Goal: Task Accomplishment & Management: Use online tool/utility

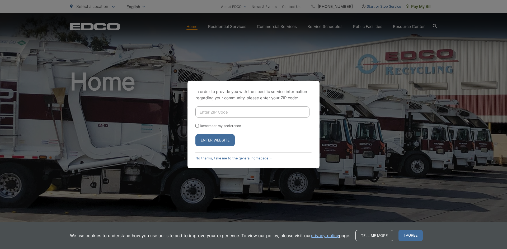
click at [227, 112] on input "Enter ZIP Code" at bounding box center [252, 112] width 114 height 11
type input "92007"
click at [217, 138] on button "Enter Website" at bounding box center [214, 140] width 39 height 12
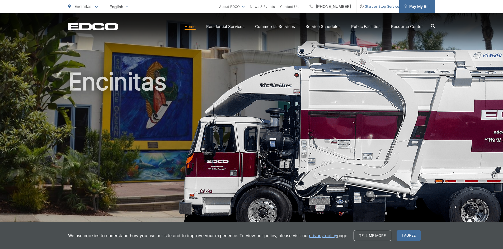
click at [419, 5] on span "Pay My Bill" at bounding box center [416, 6] width 25 height 6
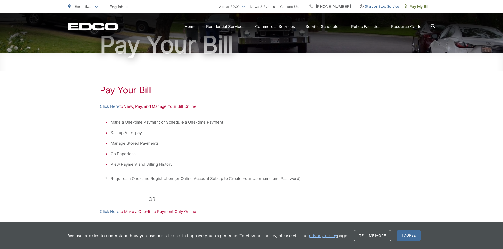
scroll to position [53, 0]
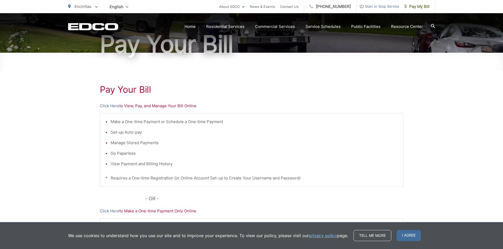
click at [412, 235] on span "I agree" at bounding box center [408, 235] width 24 height 11
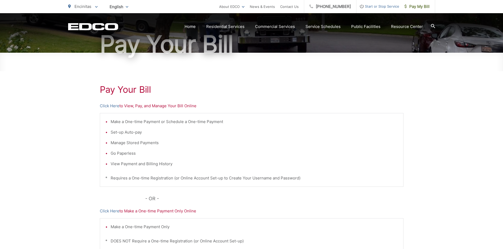
scroll to position [79, 0]
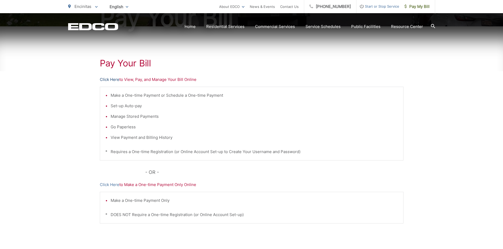
click at [114, 80] on link "Click Here" at bounding box center [110, 80] width 20 height 6
